Goal: Obtain resource: Download file/media

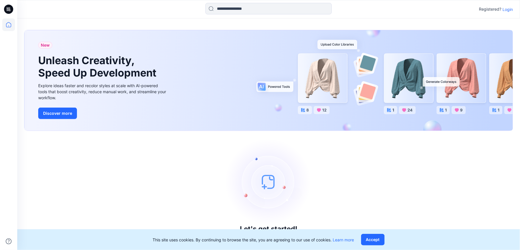
click at [504, 7] on p "Login" at bounding box center [508, 9] width 10 height 6
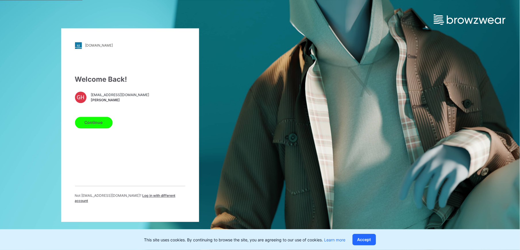
click at [98, 128] on button "Continue" at bounding box center [94, 122] width 38 height 11
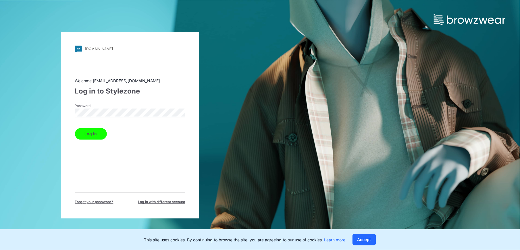
click at [95, 134] on button "Log in" at bounding box center [91, 133] width 32 height 11
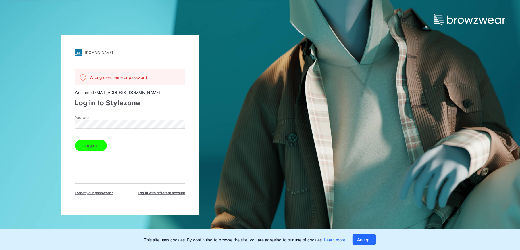
click at [0, 139] on html "[DOMAIN_NAME] Loading... Wrong user name or password Welcome [EMAIL_ADDRESS][DO…" at bounding box center [260, 125] width 520 height 250
click at [75, 140] on button "Log in" at bounding box center [91, 145] width 32 height 11
click at [127, 118] on div "Password" at bounding box center [130, 123] width 110 height 17
click at [56, 123] on div "[DOMAIN_NAME] Loading... Wrong user name or password Welcome [EMAIL_ADDRESS][DO…" at bounding box center [130, 125] width 260 height 250
click at [86, 141] on button "Log in" at bounding box center [91, 145] width 32 height 11
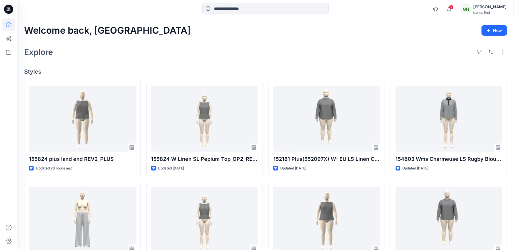
drag, startPoint x: 213, startPoint y: 55, endPoint x: 215, endPoint y: 57, distance: 3.2
click at [215, 57] on div "Explore" at bounding box center [265, 52] width 483 height 14
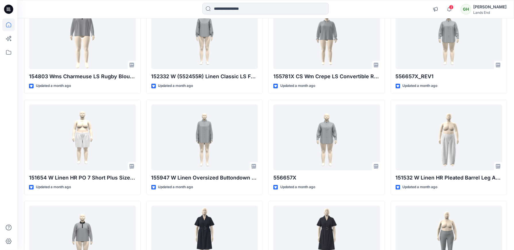
scroll to position [690, 0]
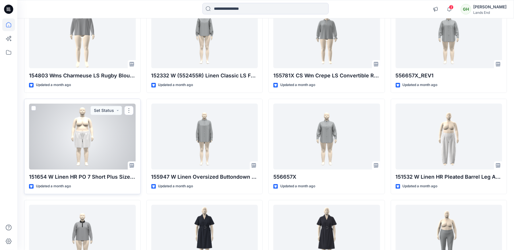
click at [54, 155] on div at bounding box center [82, 136] width 107 height 66
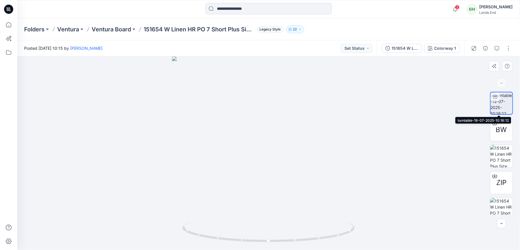
click at [505, 105] on img at bounding box center [502, 103] width 22 height 22
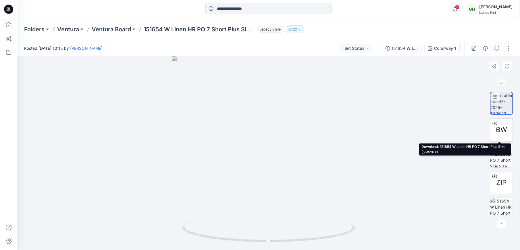
click at [502, 133] on span "BW" at bounding box center [501, 129] width 11 height 10
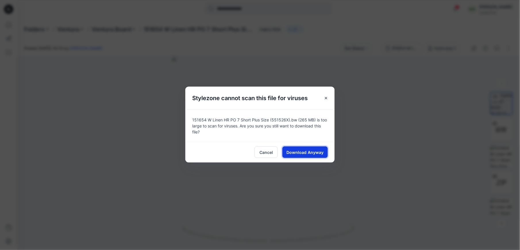
click at [304, 149] on span "Download Anyway" at bounding box center [305, 152] width 37 height 6
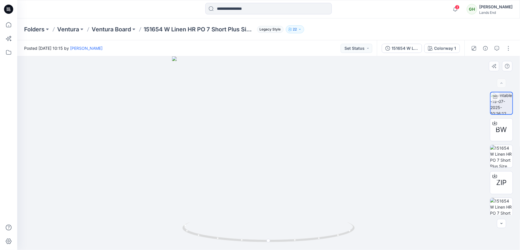
click at [478, 107] on div at bounding box center [268, 152] width 503 height 193
click at [505, 152] on img at bounding box center [501, 156] width 22 height 22
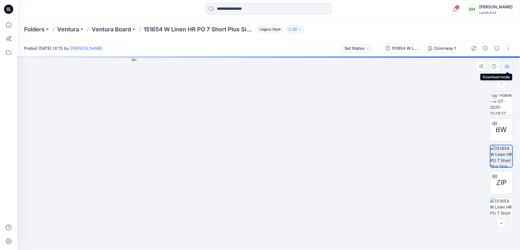
click at [510, 67] on button "button" at bounding box center [507, 66] width 10 height 10
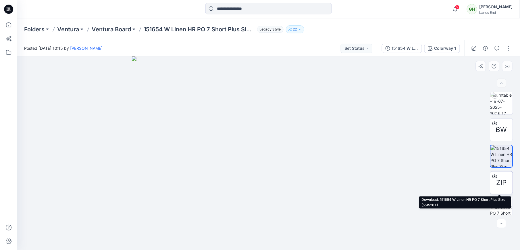
click at [498, 186] on span "ZIP" at bounding box center [501, 182] width 10 height 10
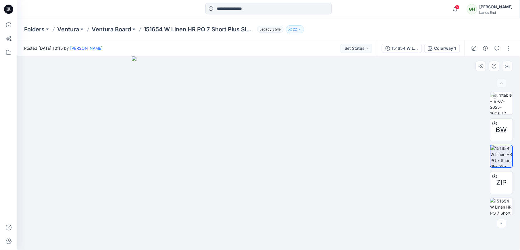
click at [478, 87] on div at bounding box center [268, 152] width 503 height 193
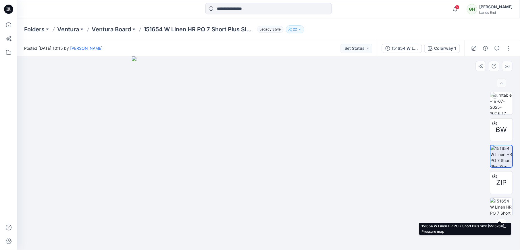
click at [497, 203] on img at bounding box center [501, 209] width 22 height 22
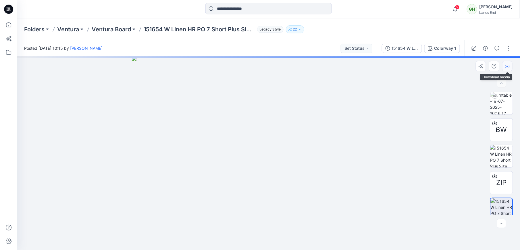
click at [507, 66] on icon "button" at bounding box center [507, 65] width 2 height 3
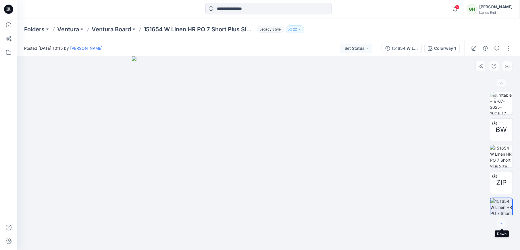
click at [504, 222] on button "button" at bounding box center [501, 223] width 9 height 9
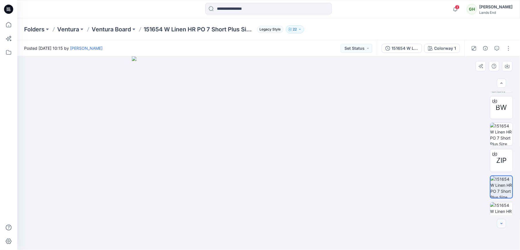
click at [504, 222] on button "button" at bounding box center [501, 223] width 9 height 9
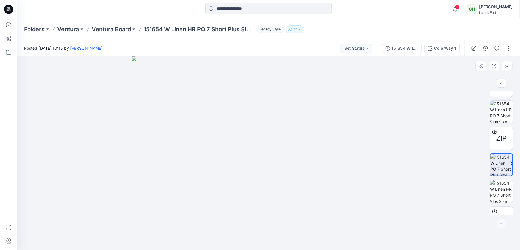
click at [504, 222] on button "button" at bounding box center [501, 223] width 9 height 9
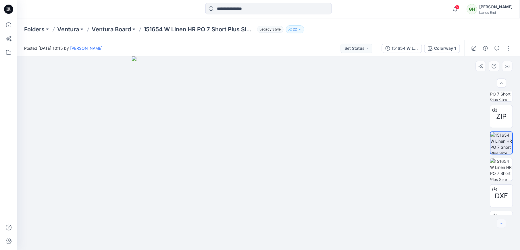
click at [504, 222] on button "button" at bounding box center [501, 223] width 9 height 9
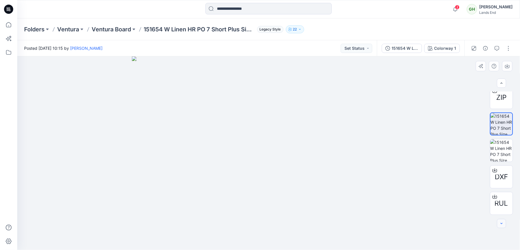
click at [504, 222] on div at bounding box center [501, 223] width 9 height 9
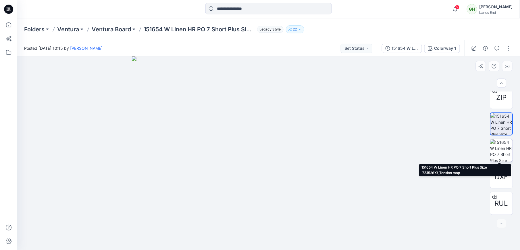
click at [501, 147] on img at bounding box center [501, 150] width 22 height 22
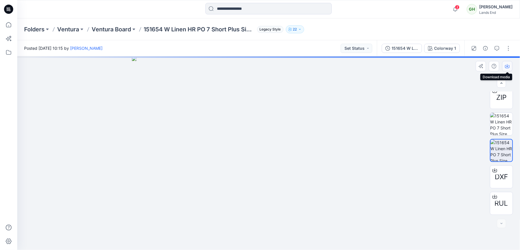
click at [509, 66] on icon "button" at bounding box center [507, 66] width 5 height 3
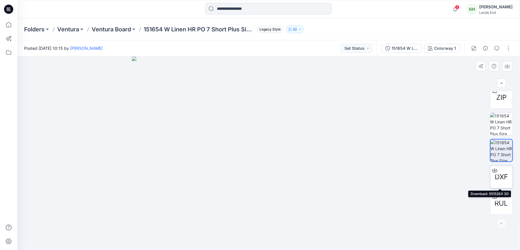
click at [493, 171] on icon at bounding box center [495, 170] width 5 height 5
click at [495, 196] on icon at bounding box center [495, 196] width 5 height 3
click at [479, 207] on div at bounding box center [268, 152] width 503 height 193
click at [501, 222] on div at bounding box center [501, 223] width 9 height 9
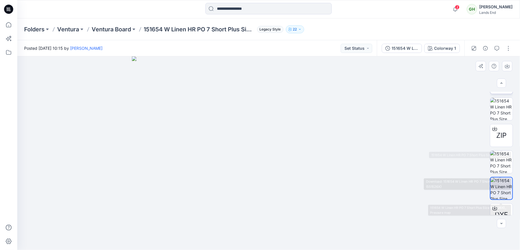
scroll to position [0, 0]
